Goal: Book appointment/travel/reservation

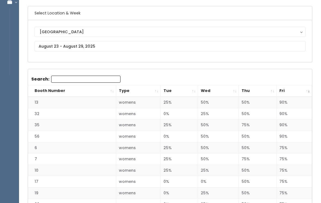
scroll to position [38, 0]
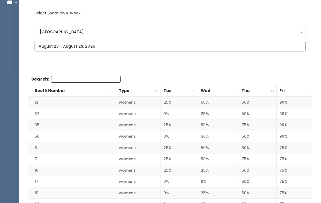
click at [59, 45] on input "text" at bounding box center [170, 46] width 271 height 10
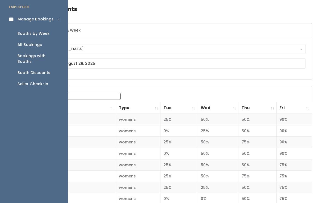
scroll to position [21, 0]
click at [30, 28] on link "Booths by Week" at bounding box center [34, 33] width 68 height 11
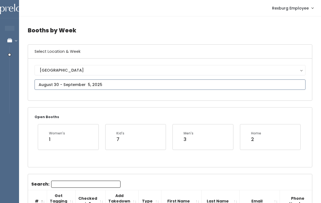
click at [59, 83] on input "text" at bounding box center [170, 84] width 271 height 10
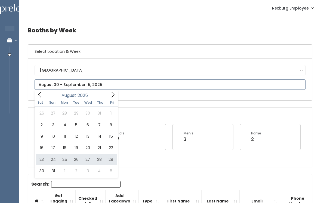
type input "[DATE] to [DATE]"
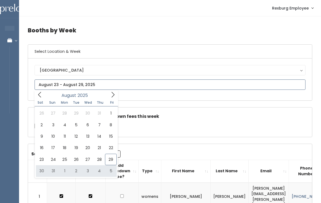
type input "August 30 to September 5"
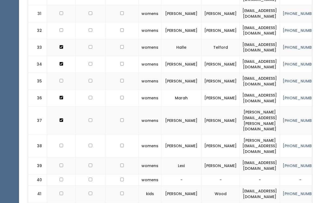
scroll to position [735, 0]
